Goal: Obtain resource: Download file/media

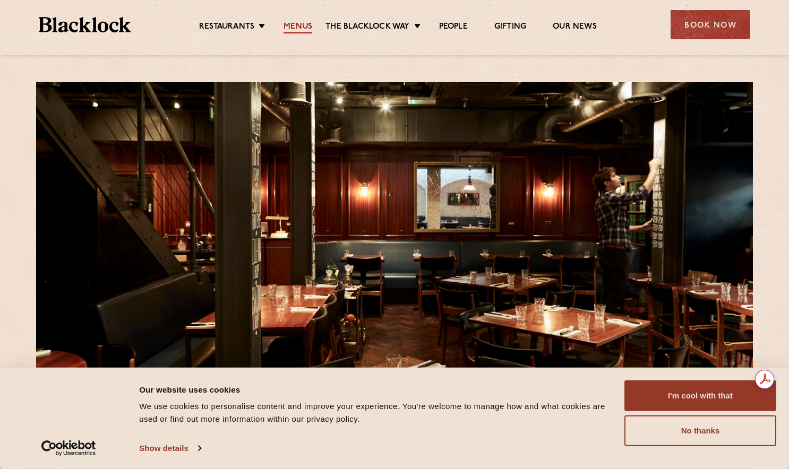
click at [300, 28] on link "Menus" at bounding box center [298, 28] width 29 height 12
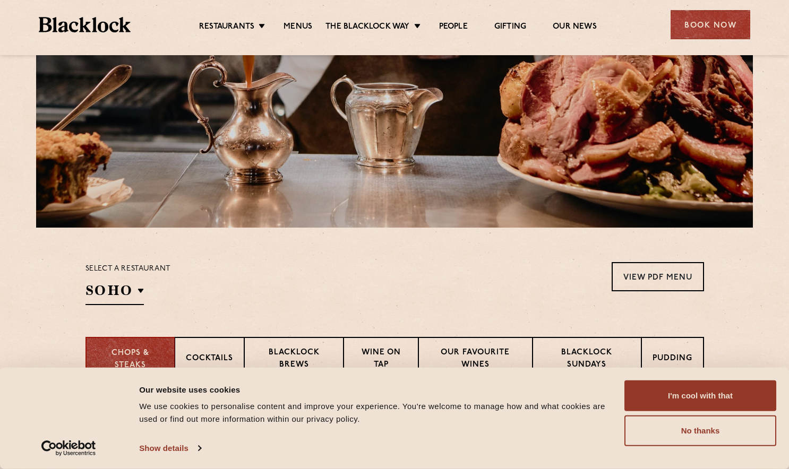
scroll to position [155, 0]
click at [699, 431] on button "No thanks" at bounding box center [700, 431] width 152 height 31
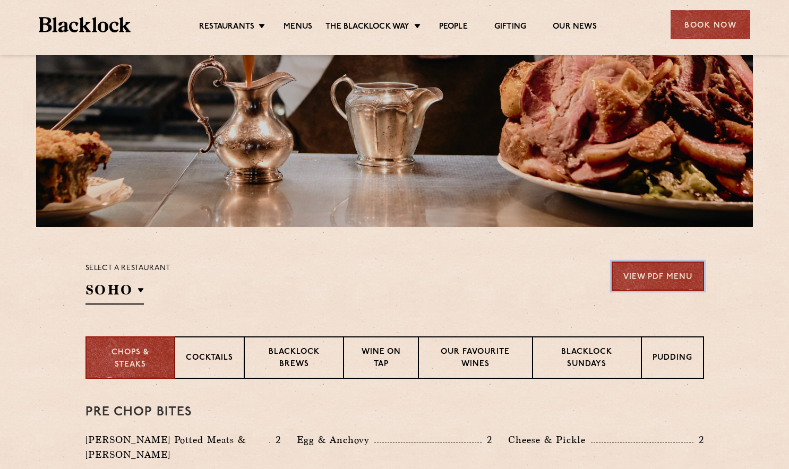
click at [650, 276] on link "View PDF Menu" at bounding box center [658, 276] width 92 height 29
